Goal: Information Seeking & Learning: Learn about a topic

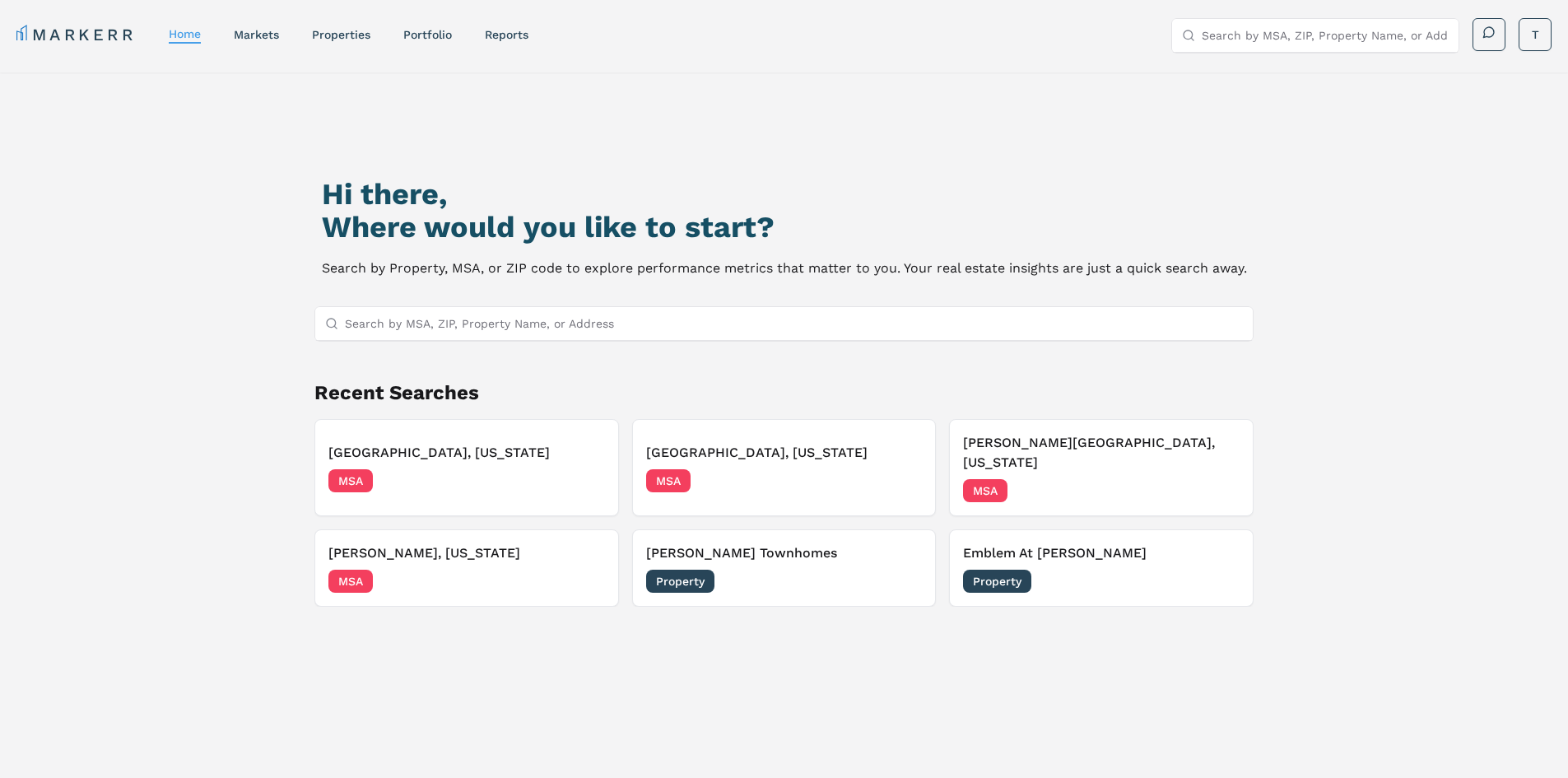
click at [543, 324] on input "Search by MSA, ZIP, Property Name, or Address" at bounding box center [794, 323] width 899 height 32
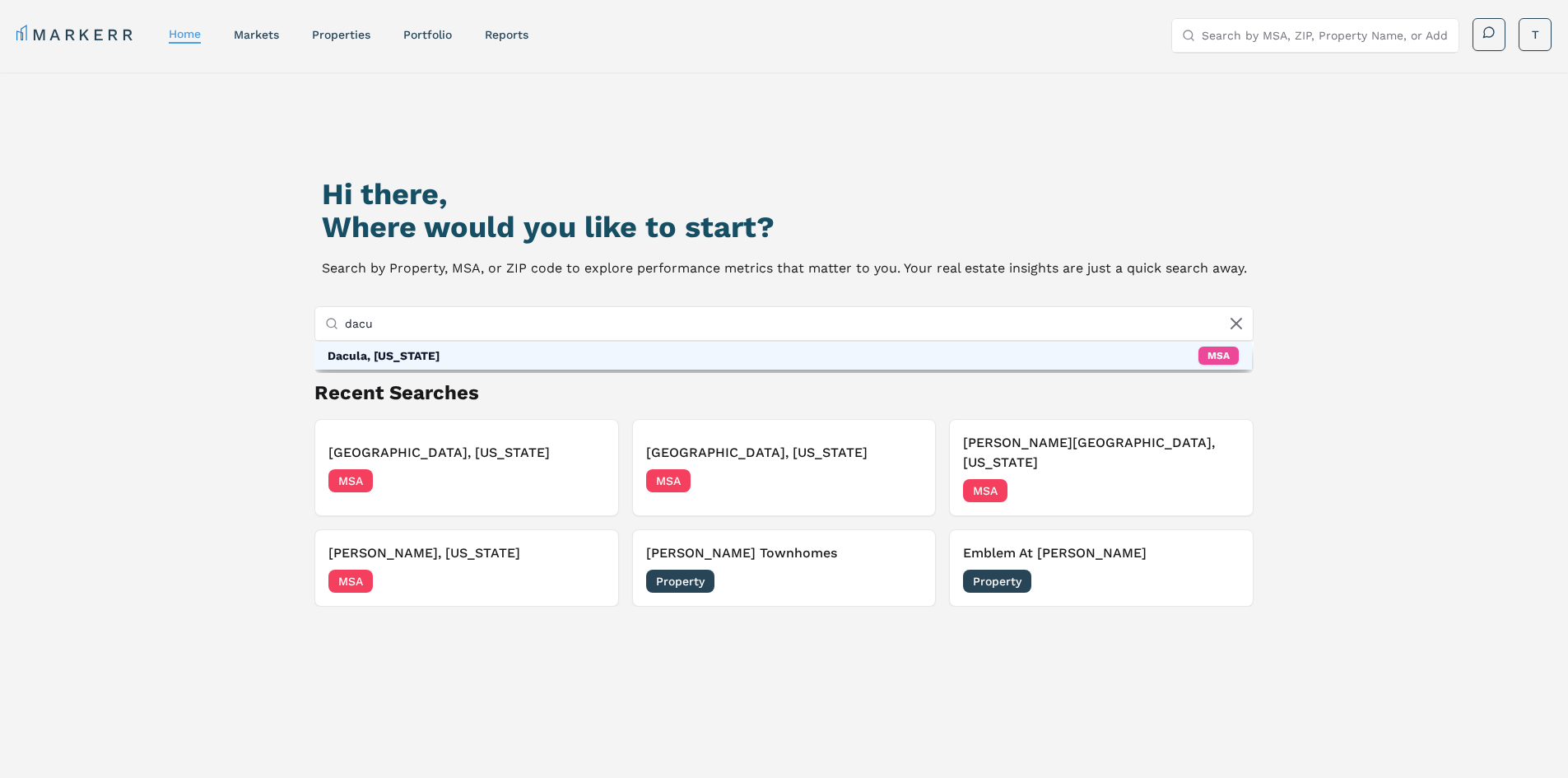
type input "dacu"
click at [412, 356] on div "Dacula, [US_STATE]" at bounding box center [384, 356] width 112 height 17
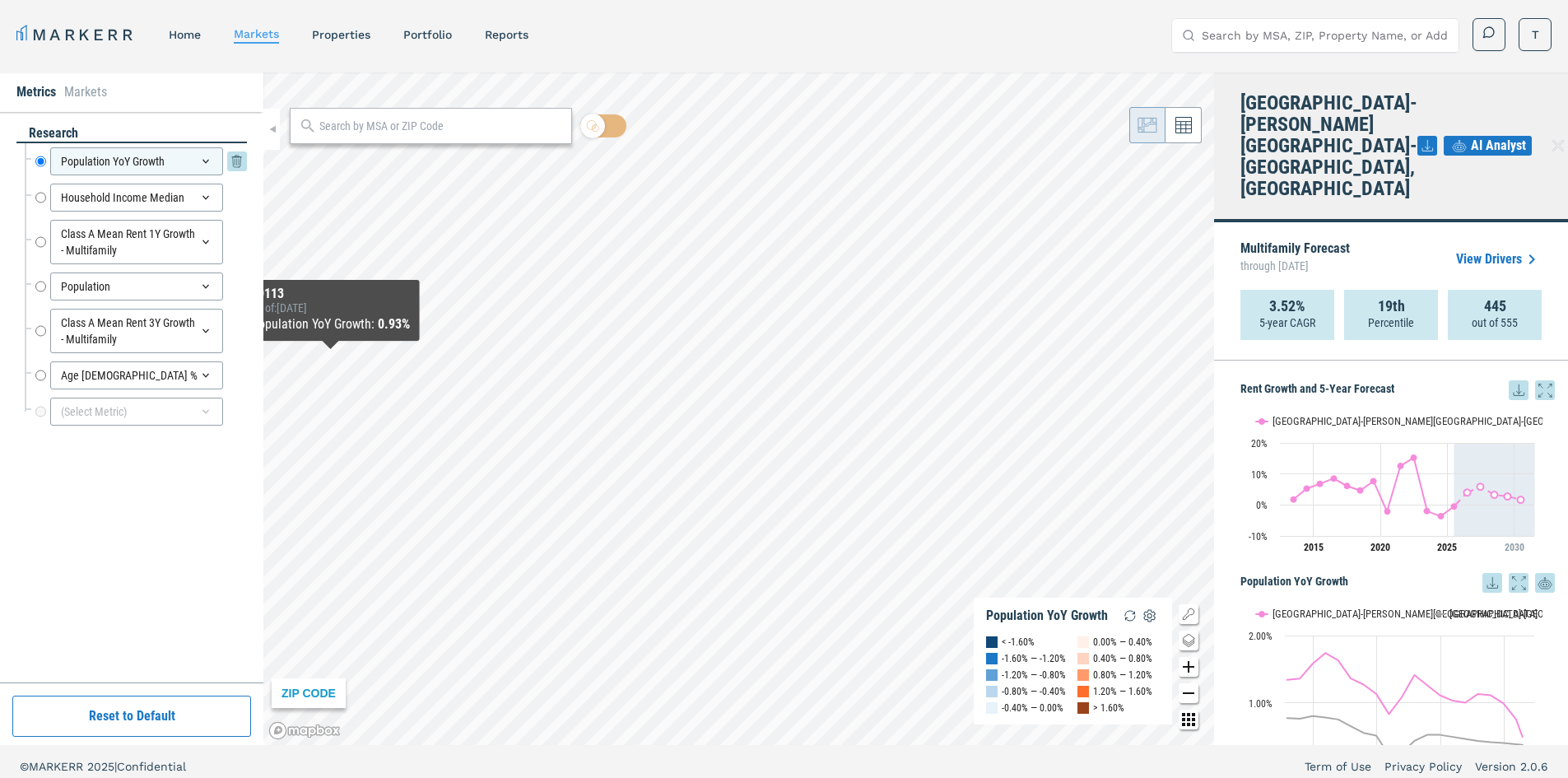
click at [202, 164] on icon at bounding box center [205, 161] width 13 height 13
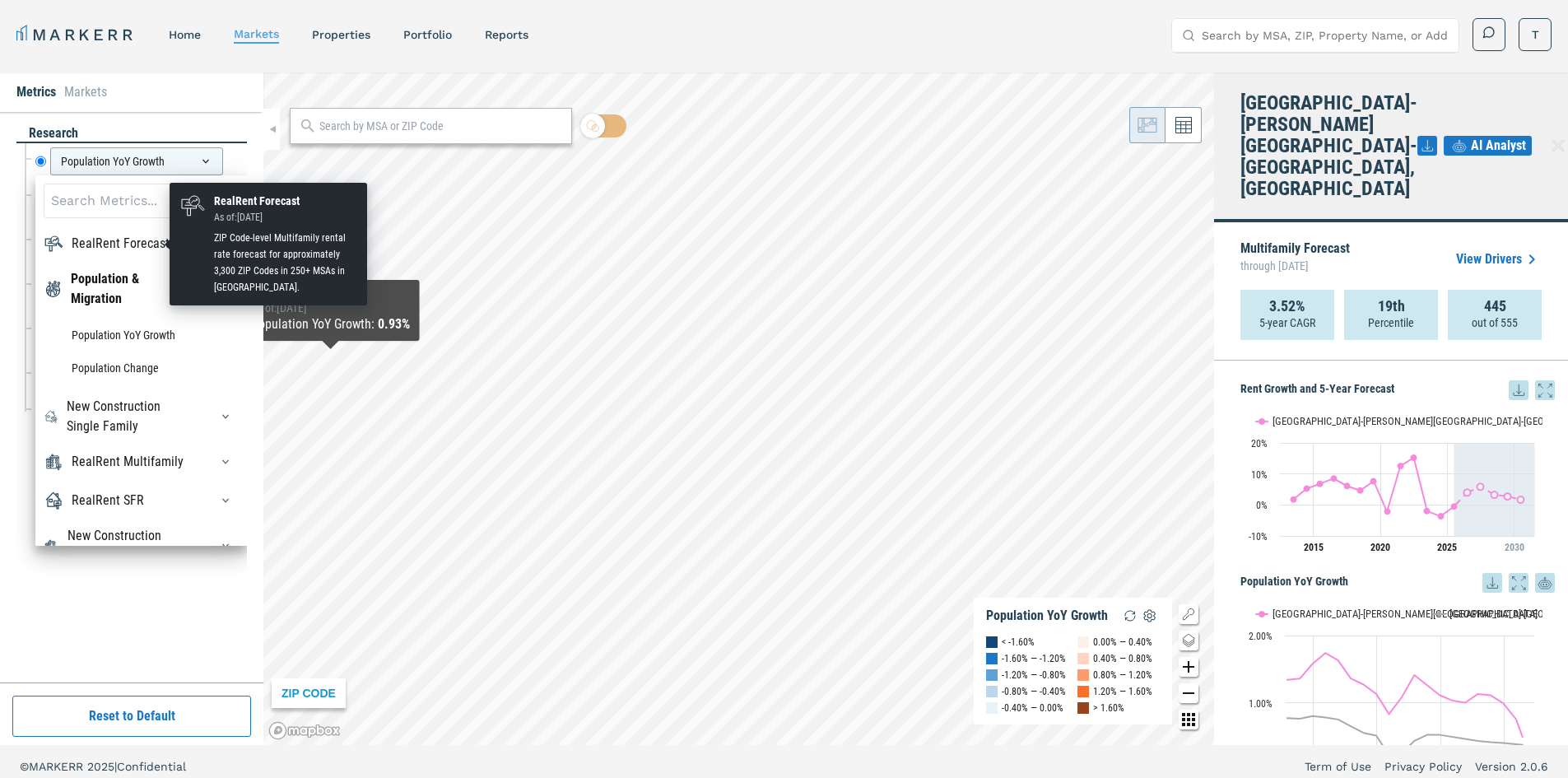
click at [112, 241] on div "RealRent Forecast" at bounding box center [120, 243] width 98 height 20
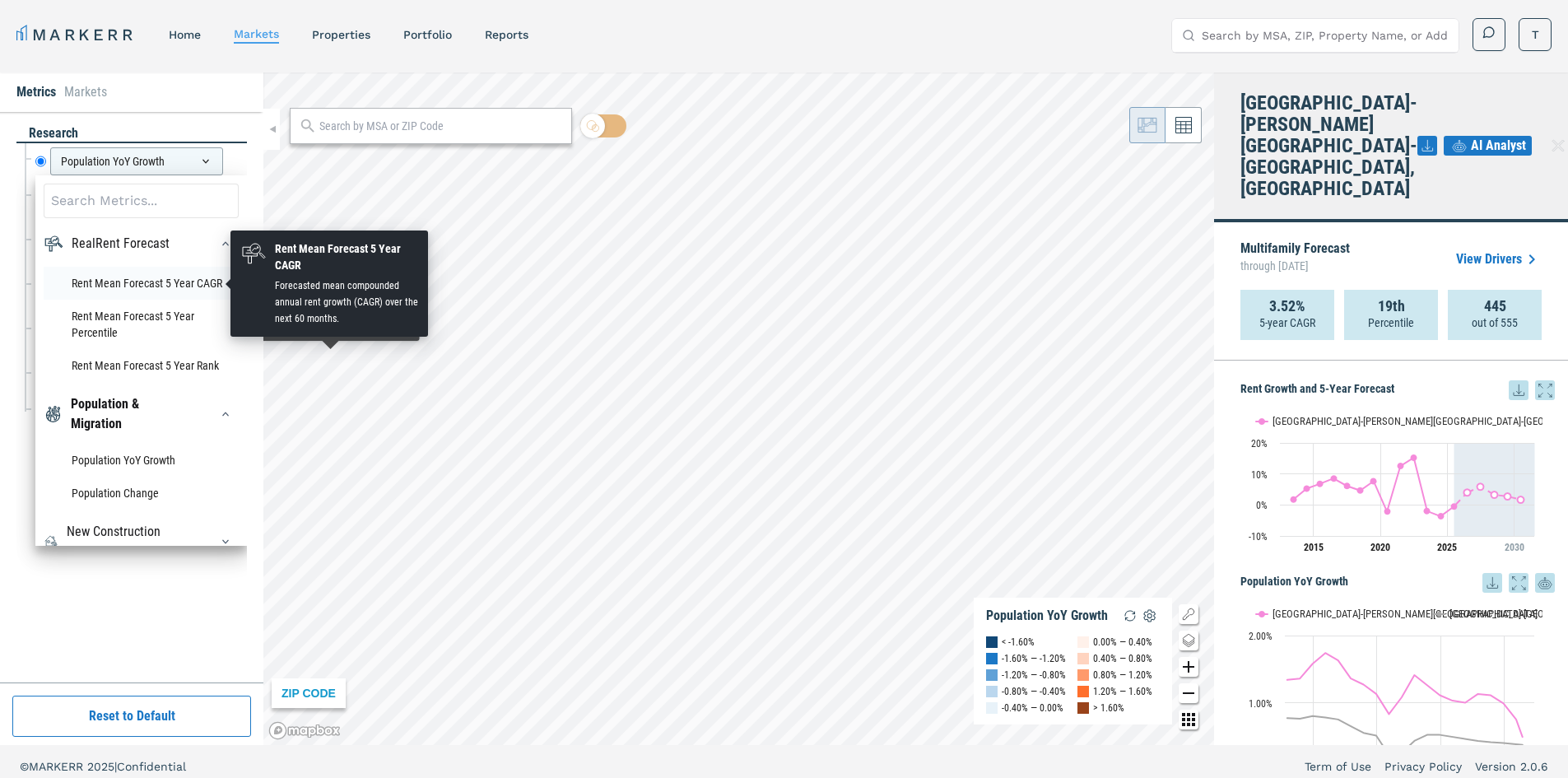
click at [145, 277] on li "Rent Mean Forecast 5 Year CAGR" at bounding box center [141, 283] width 195 height 32
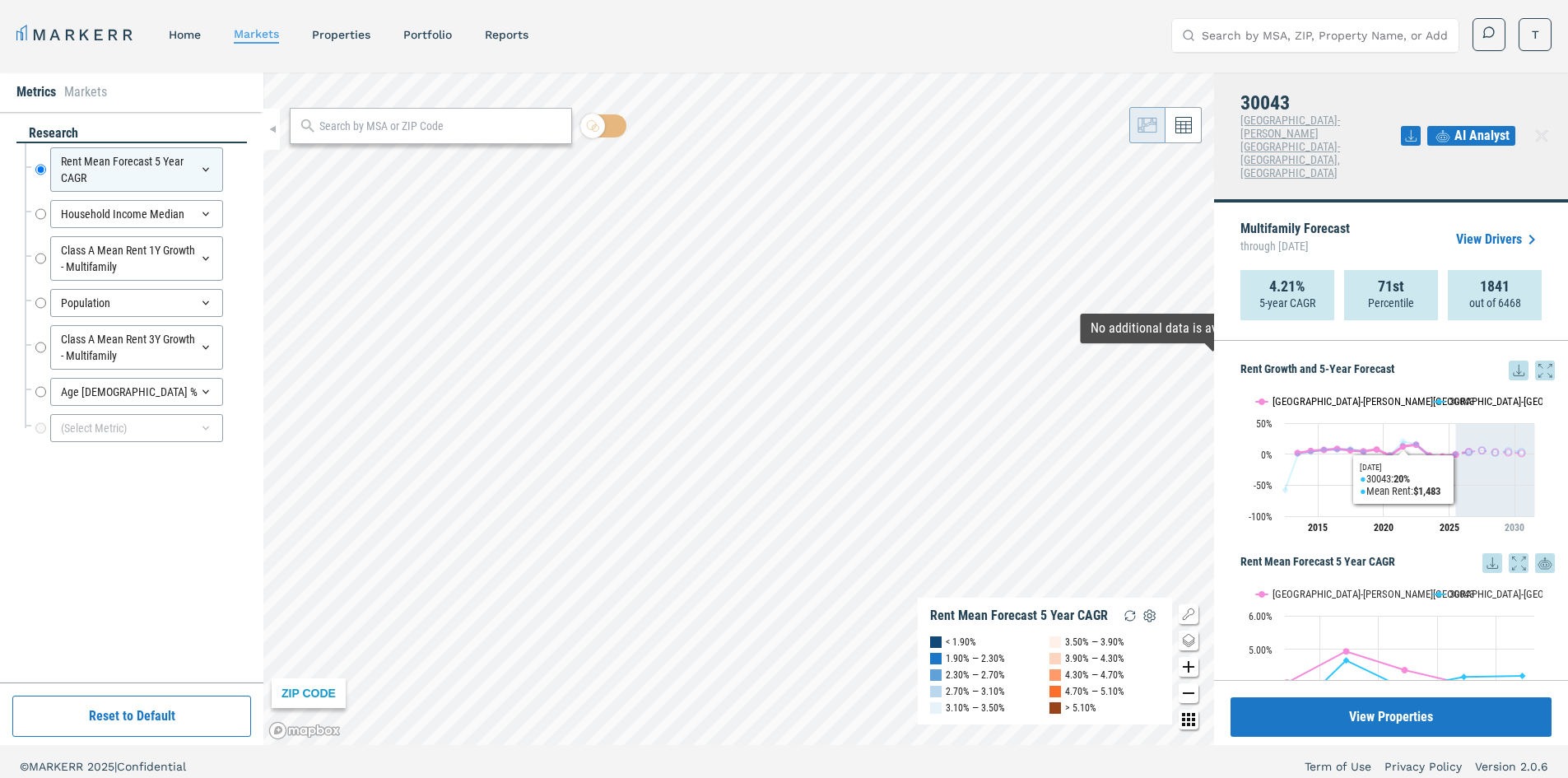
click at [1366, 395] on button "Show Atlanta-Sandy Springs-Roswell, GA" at bounding box center [1336, 401] width 160 height 13
